Goal: Transaction & Acquisition: Purchase product/service

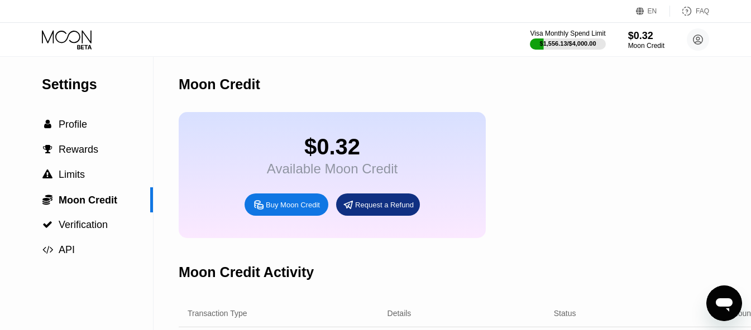
click at [313, 210] on div "Buy Moon Credit" at bounding box center [293, 204] width 54 height 9
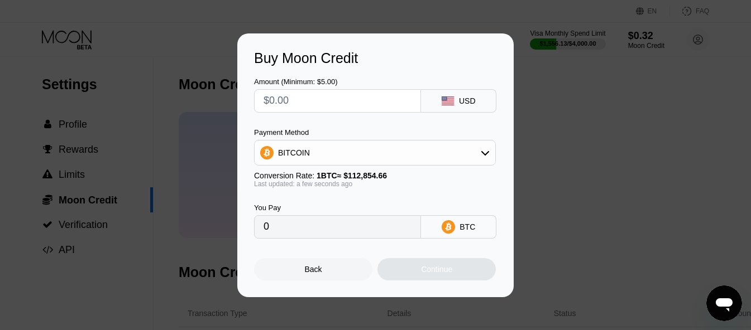
drag, startPoint x: 296, startPoint y: 94, endPoint x: 237, endPoint y: 120, distance: 64.5
click at [295, 94] on input "text" at bounding box center [337, 101] width 148 height 22
click at [316, 103] on input "text" at bounding box center [337, 101] width 148 height 22
paste input "$132.17"
type input "$132.17"
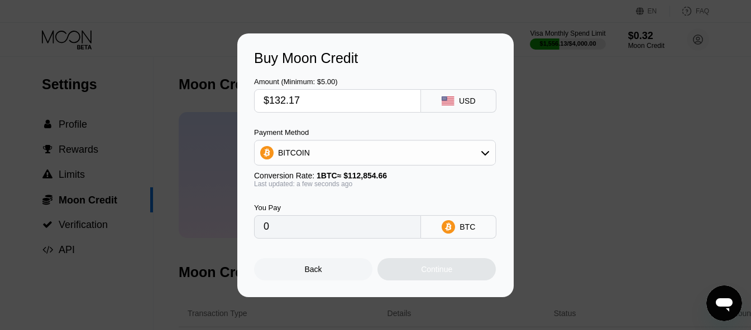
type input "0.00117116"
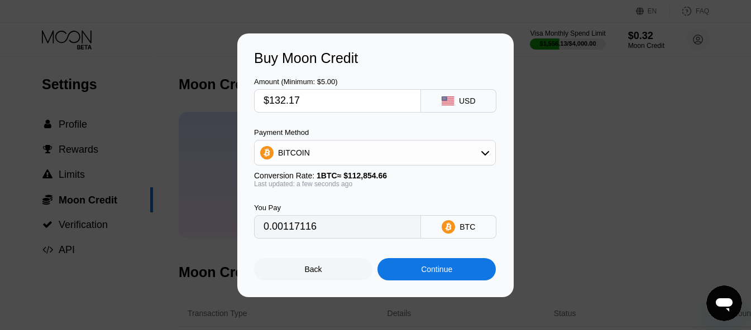
click at [347, 230] on input "0.00117116" at bounding box center [337, 227] width 148 height 22
click at [344, 217] on div "You Pay 0.00117116" at bounding box center [337, 221] width 167 height 35
click at [307, 99] on input "$132.17" at bounding box center [337, 101] width 148 height 22
type input "$132.1"
type input "0.00117054"
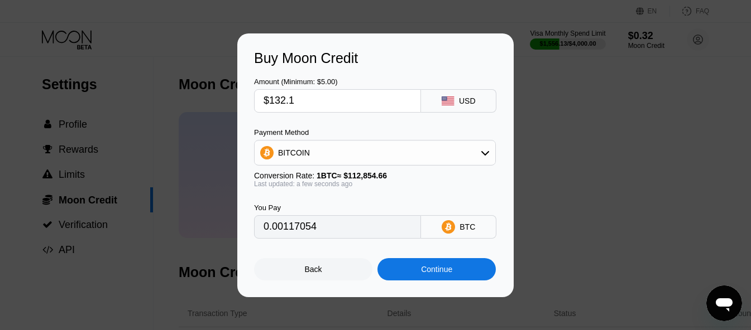
type input "$132."
type input "0.00116965"
type input "$13"
type input "0.00011520"
type input "$131"
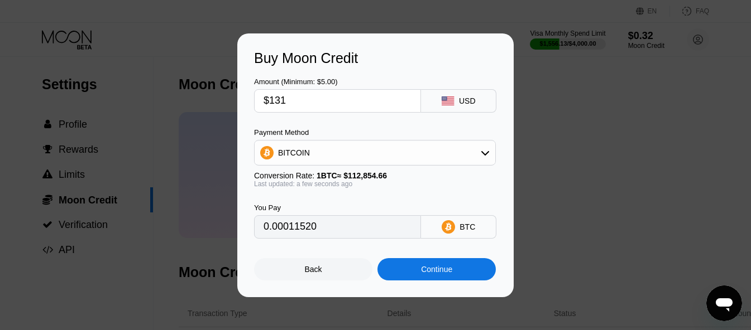
type input "0.00116079"
type input "$131"
click at [408, 276] on div "Continue" at bounding box center [436, 269] width 118 height 22
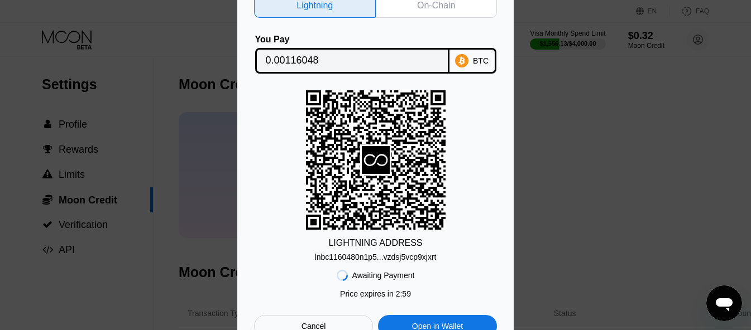
click at [424, 13] on div "On-Chain" at bounding box center [437, 5] width 122 height 25
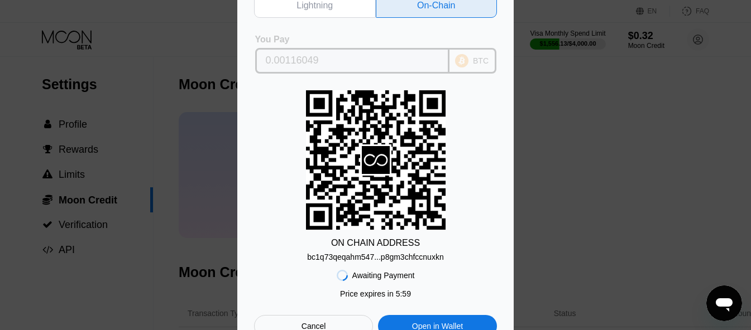
click at [392, 58] on input "0.00116049" at bounding box center [352, 61] width 173 height 22
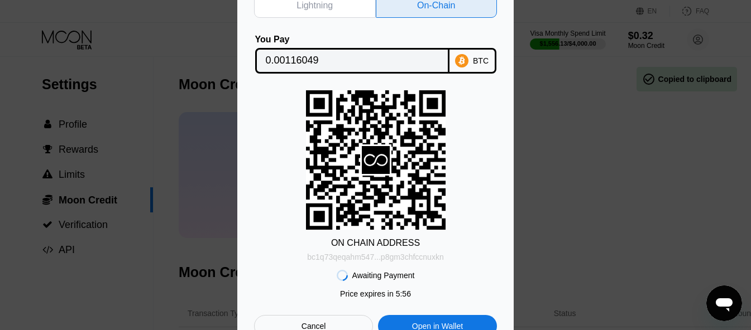
click at [409, 261] on div "bc1q73qeqahm547...p8gm3chfccnuxkn" at bounding box center [375, 257] width 136 height 9
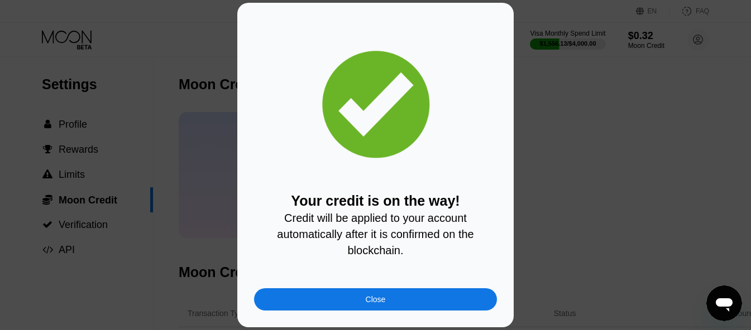
click at [357, 297] on div "Close" at bounding box center [375, 300] width 243 height 22
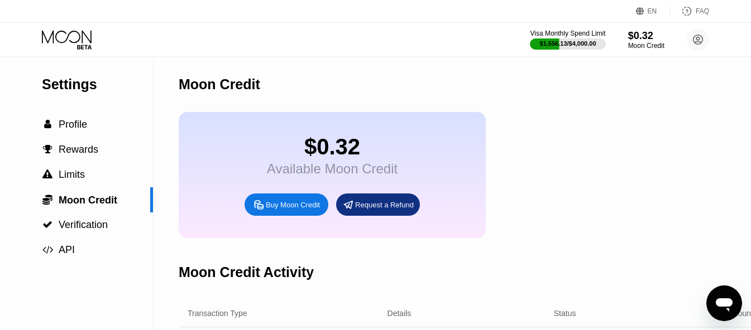
click at [375, 92] on div "Moon Credit" at bounding box center [470, 84] width 583 height 55
click at [67, 32] on icon at bounding box center [68, 40] width 52 height 20
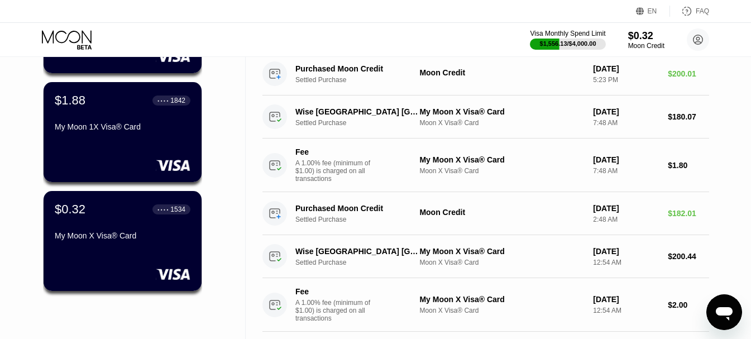
scroll to position [279, 0]
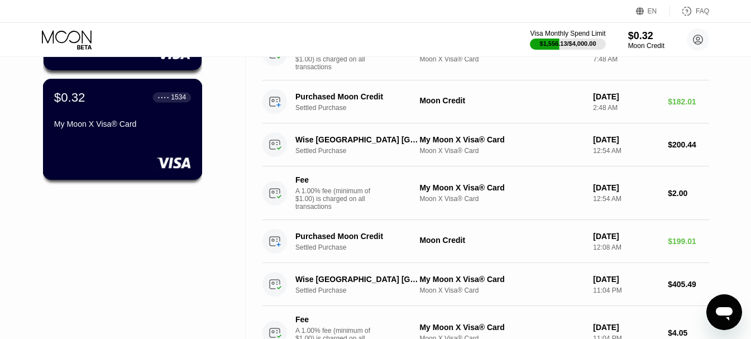
click at [137, 128] on div "My Moon X Visa® Card" at bounding box center [122, 123] width 137 height 9
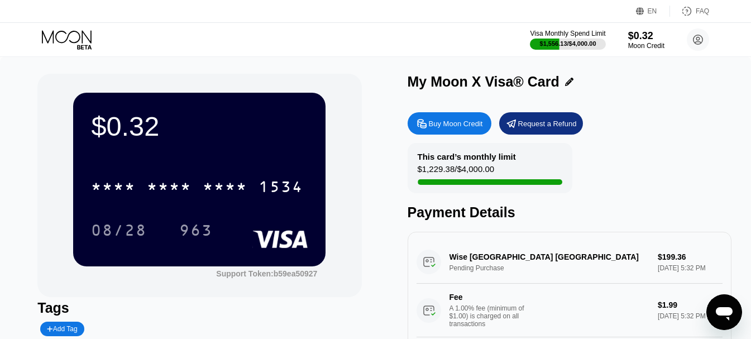
click at [86, 41] on icon at bounding box center [68, 40] width 52 height 20
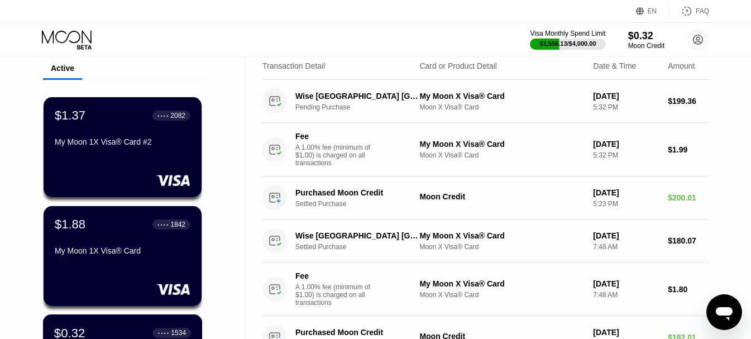
scroll to position [112, 0]
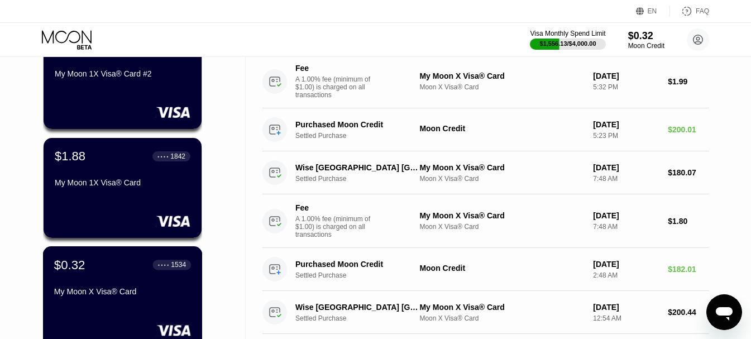
click at [105, 283] on div "$0.32 ● ● ● ● 1534 My Moon X Visa® Card" at bounding box center [122, 278] width 137 height 43
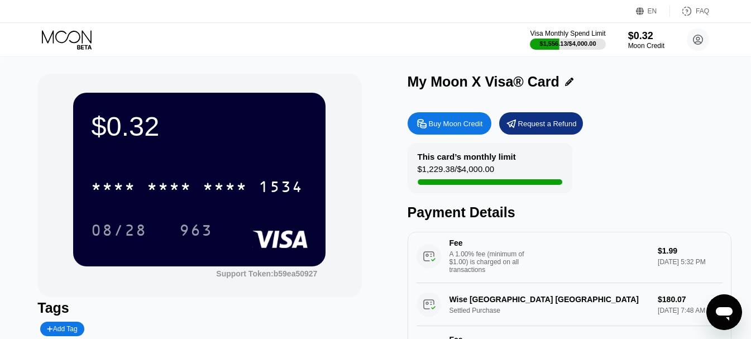
scroll to position [56, 0]
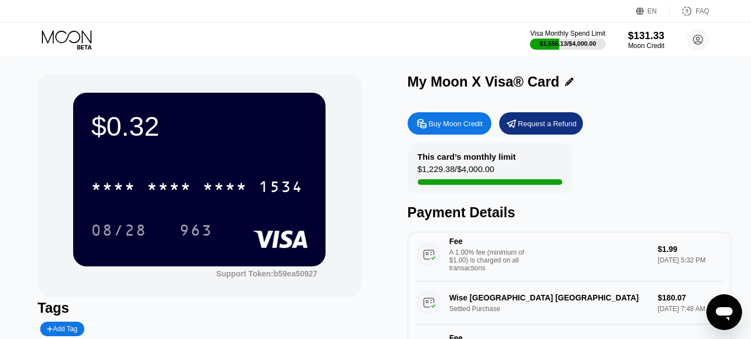
click at [74, 35] on icon at bounding box center [68, 40] width 52 height 20
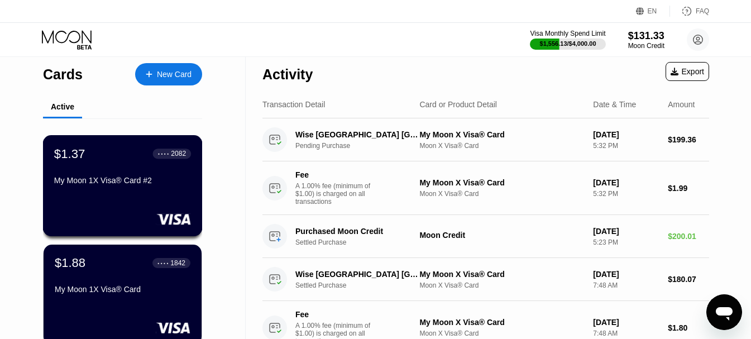
scroll to position [223, 0]
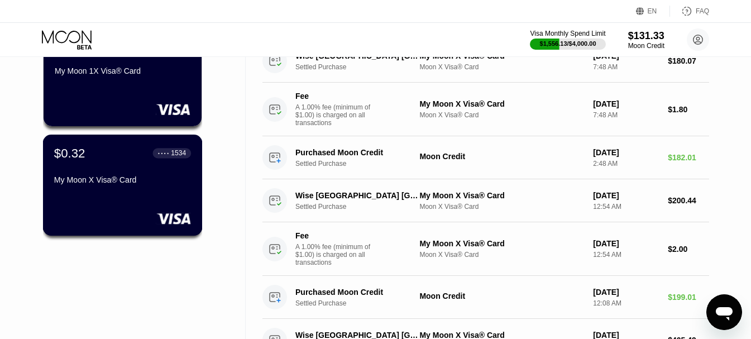
click at [103, 206] on div "$0.32 ● ● ● ● 1534 My Moon X Visa® Card" at bounding box center [123, 184] width 160 height 101
